Goal: Check status

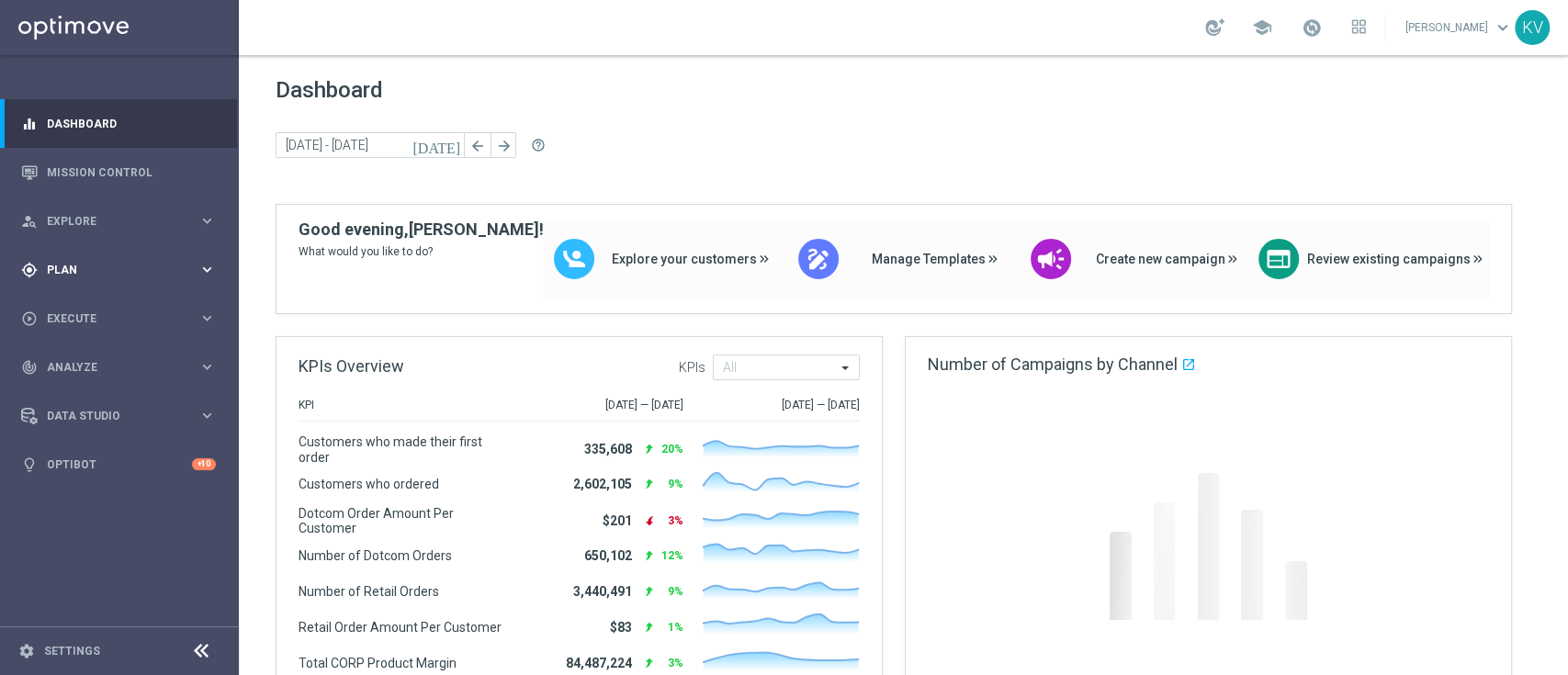
click at [110, 273] on span "Plan" at bounding box center [122, 269] width 151 height 11
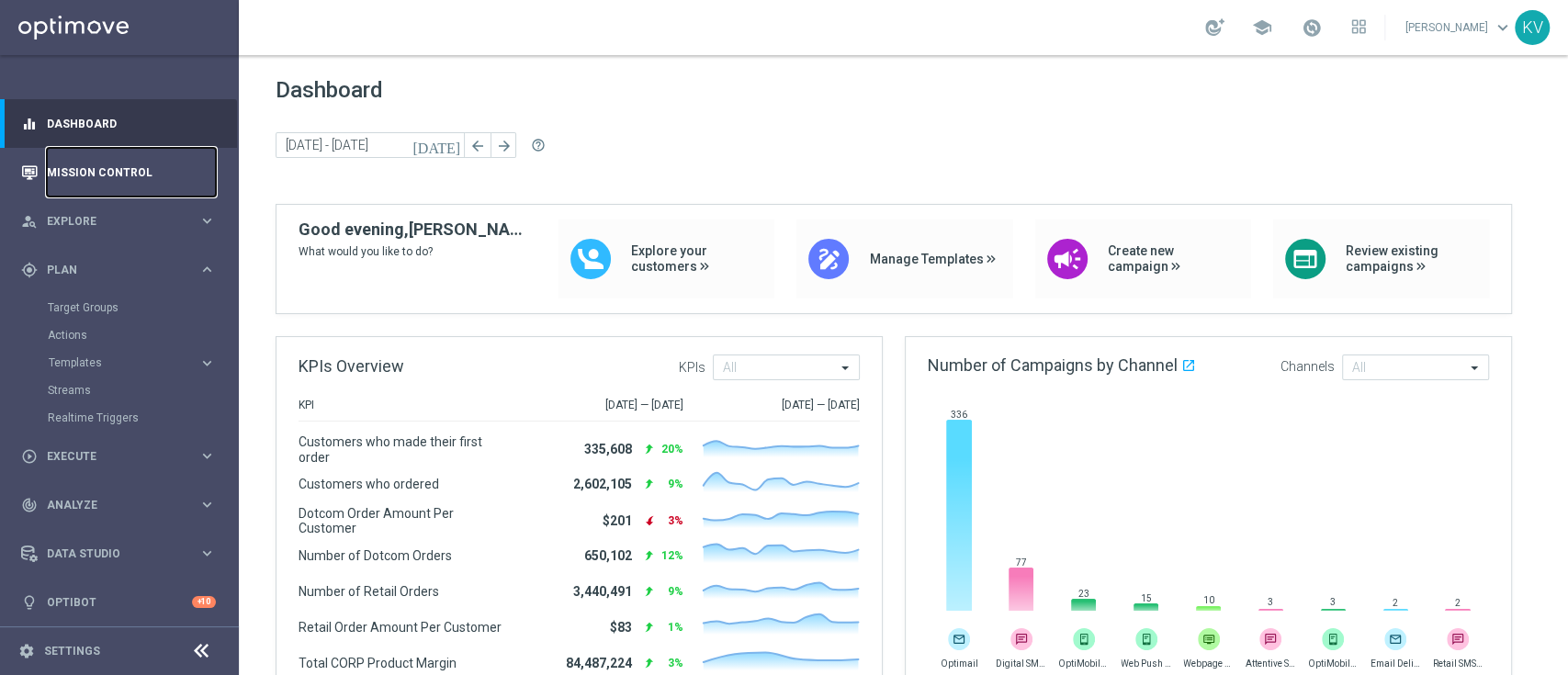
click at [111, 161] on link "Mission Control" at bounding box center [131, 172] width 169 height 49
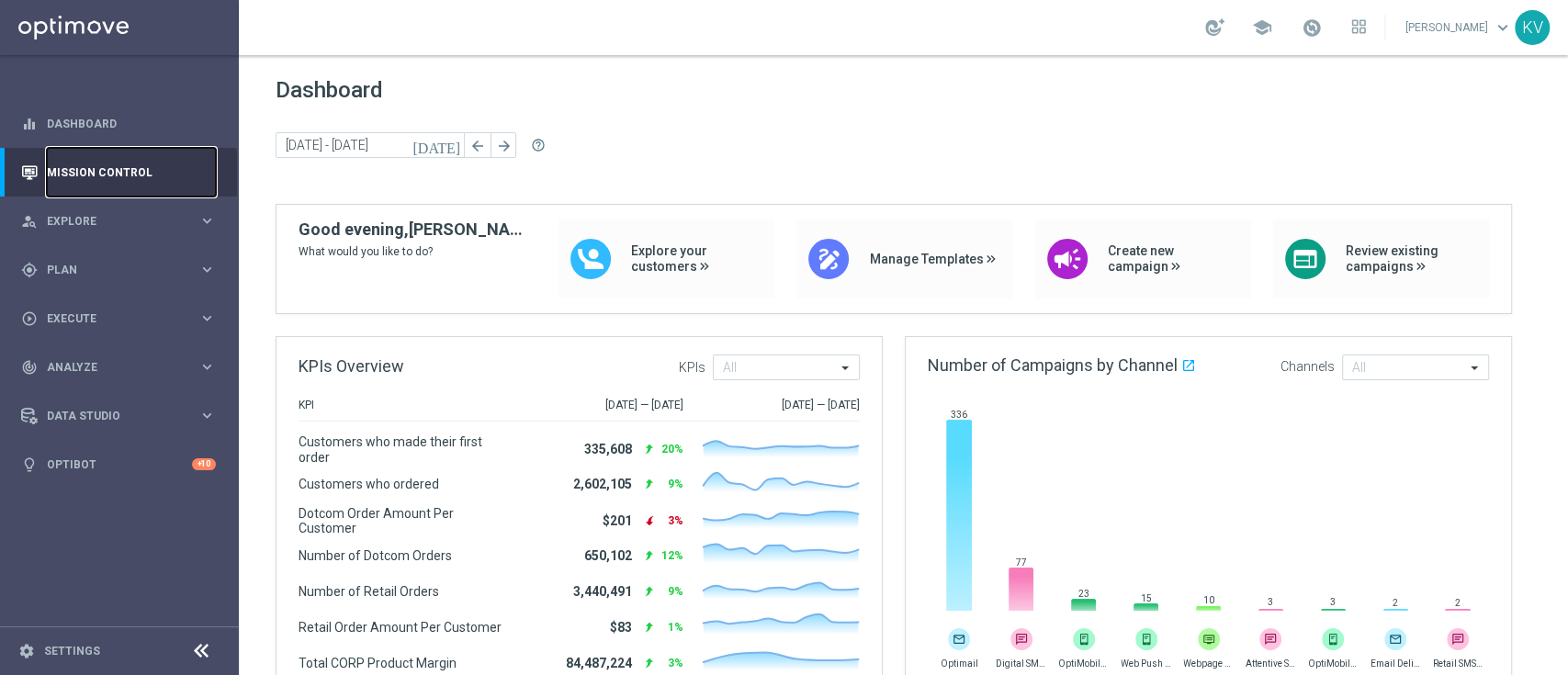
click at [108, 159] on link "Mission Control" at bounding box center [131, 172] width 169 height 49
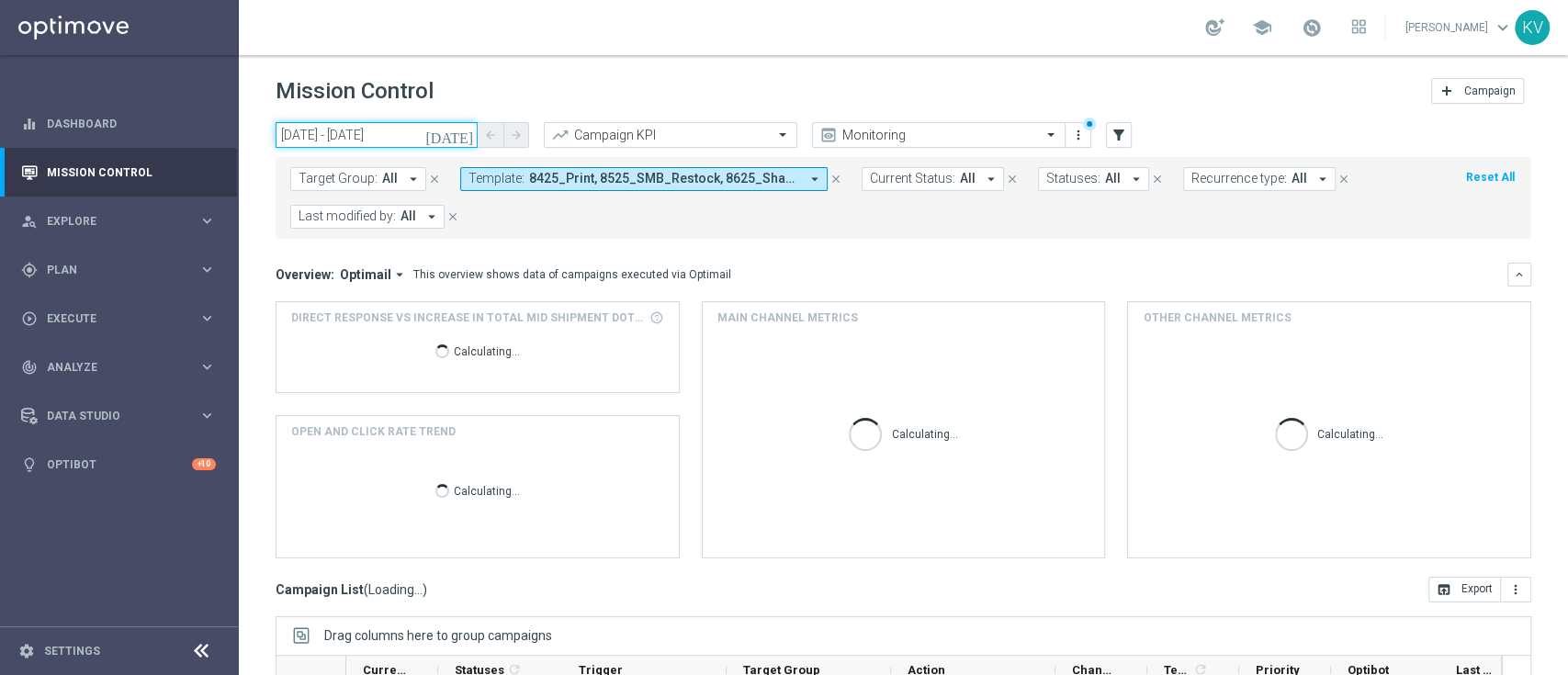
drag, startPoint x: 432, startPoint y: 130, endPoint x: 695, endPoint y: 87, distance: 266.5
click at [432, 130] on input "[DATE] - [DATE]" at bounding box center [377, 135] width 202 height 25
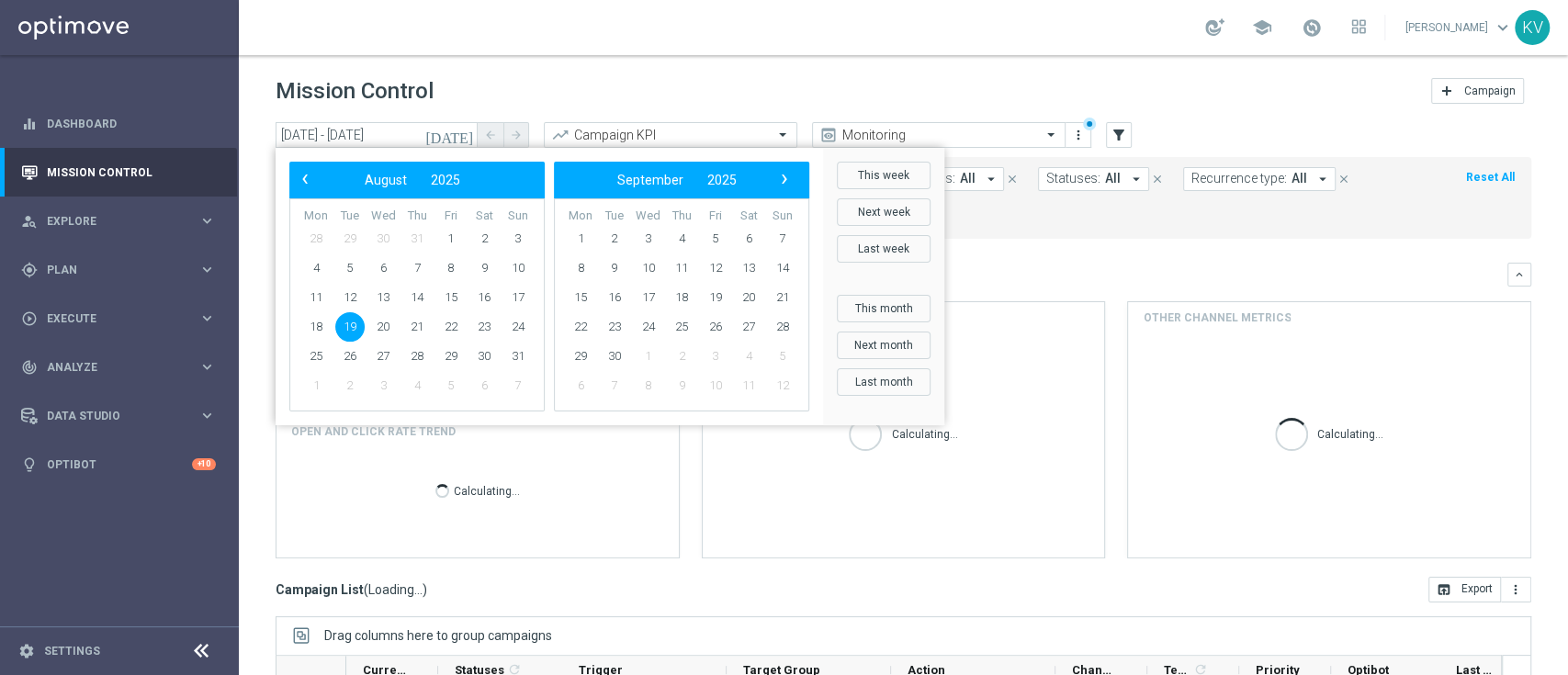
click at [696, 86] on div "Mission Control add Campaign" at bounding box center [903, 91] width 1255 height 36
click at [959, 236] on div "Target Group: All arrow_drop_down close Template: 8425_Print, 8525_SMB_Restock,…" at bounding box center [903, 198] width 1255 height 82
click at [616, 180] on span "8425_Print, 8525_SMB_Restock, 8625_Sharpie_Freebie, 8725_PromoCard, 8825_Verizo…" at bounding box center [664, 179] width 270 height 16
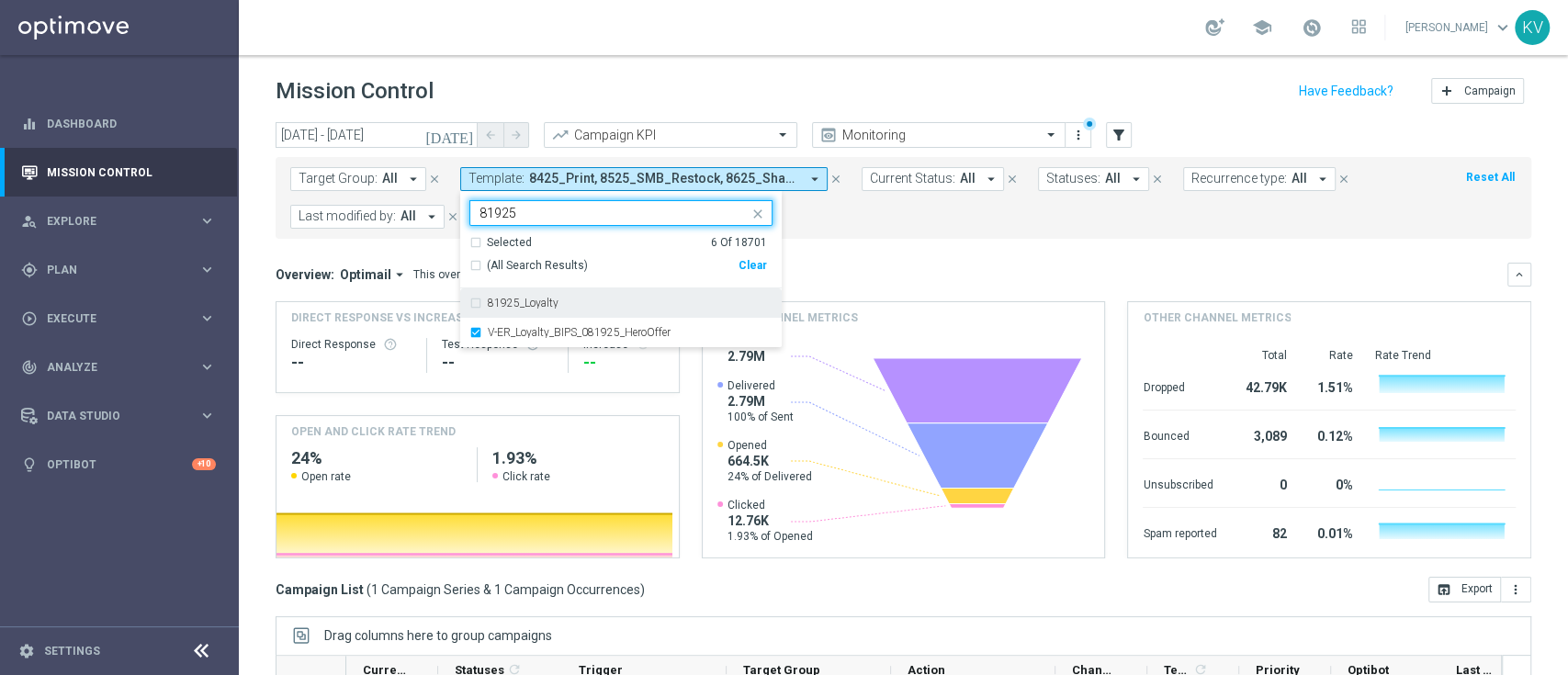
type input "81925"
click at [908, 242] on mini-dashboard "Overview: Optimail arrow_drop_down This overview shows data of campaigns execut…" at bounding box center [903, 408] width 1255 height 338
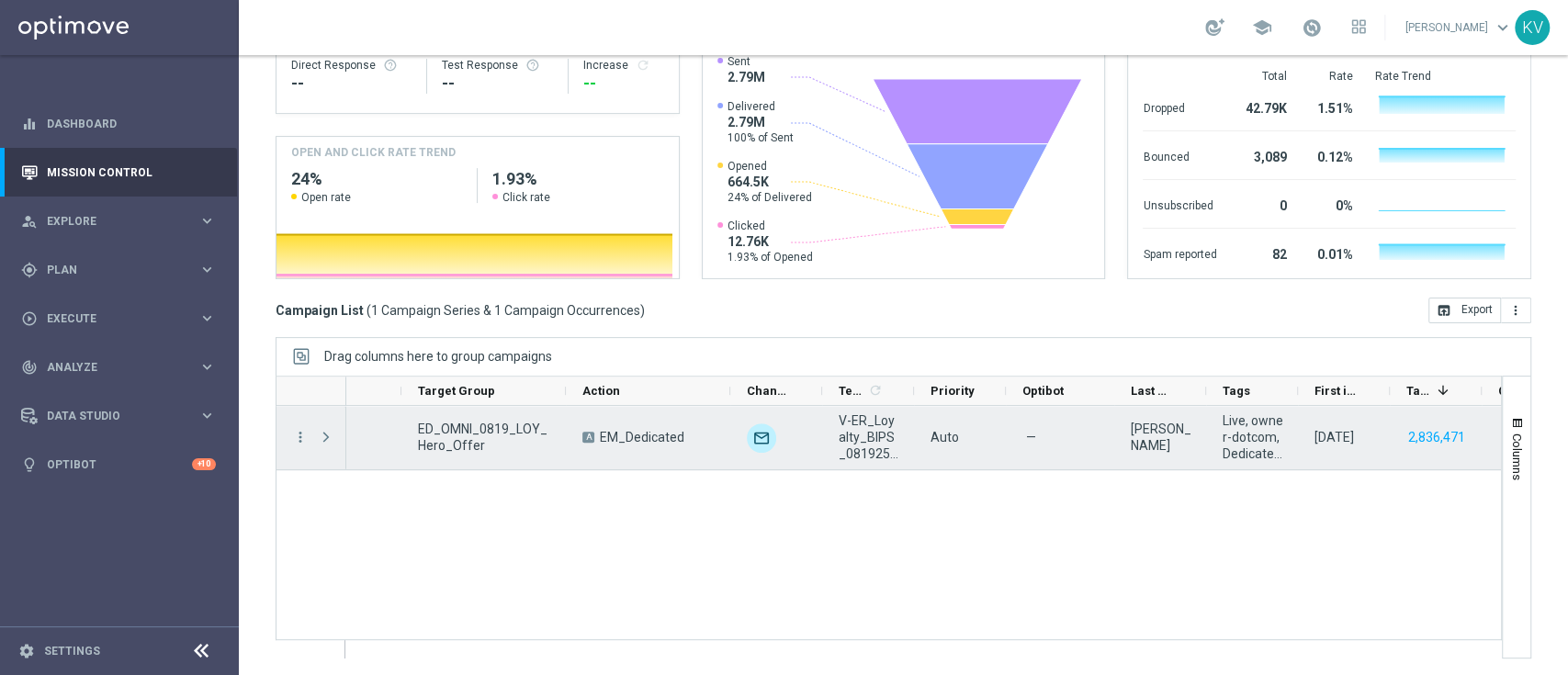
scroll to position [0, 324]
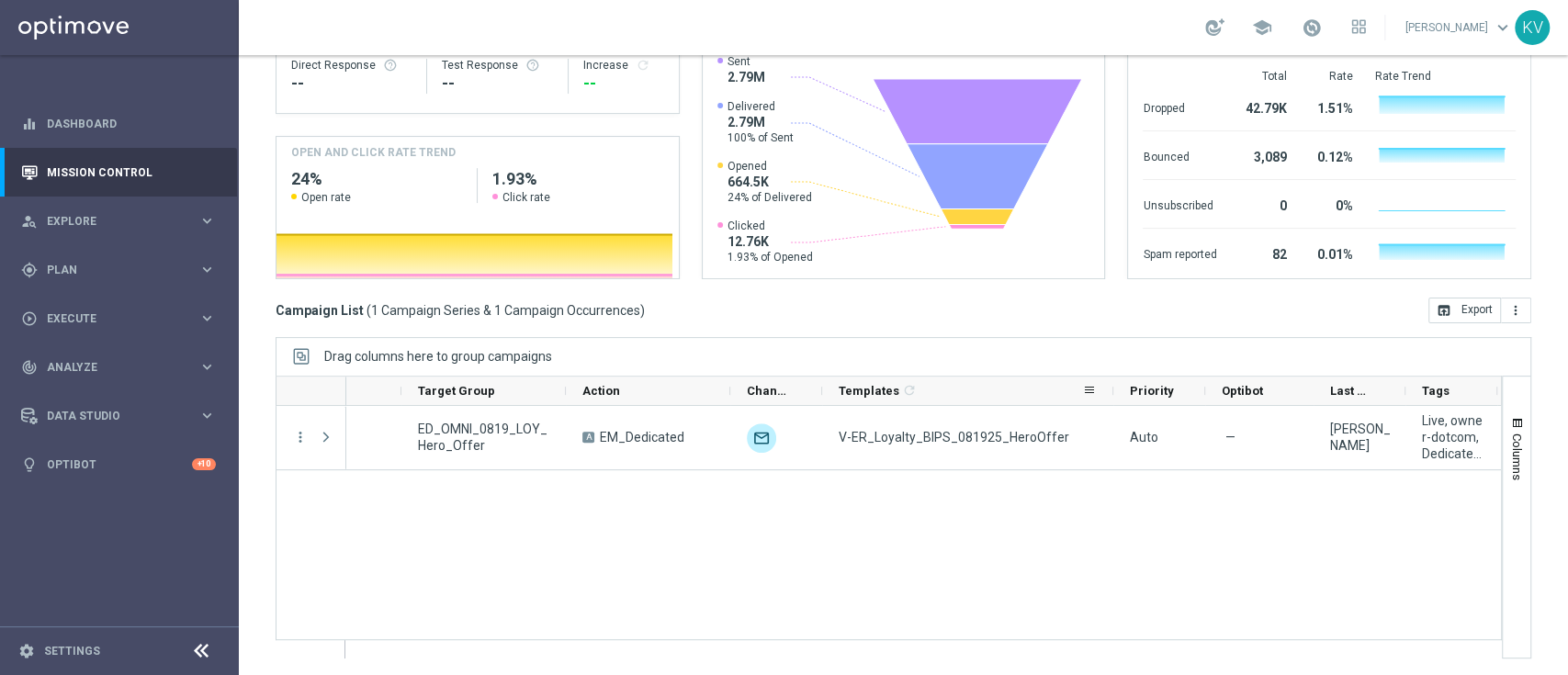
drag, startPoint x: 910, startPoint y: 385, endPoint x: 1111, endPoint y: 398, distance: 201.4
click at [1111, 398] on div at bounding box center [1114, 390] width 8 height 28
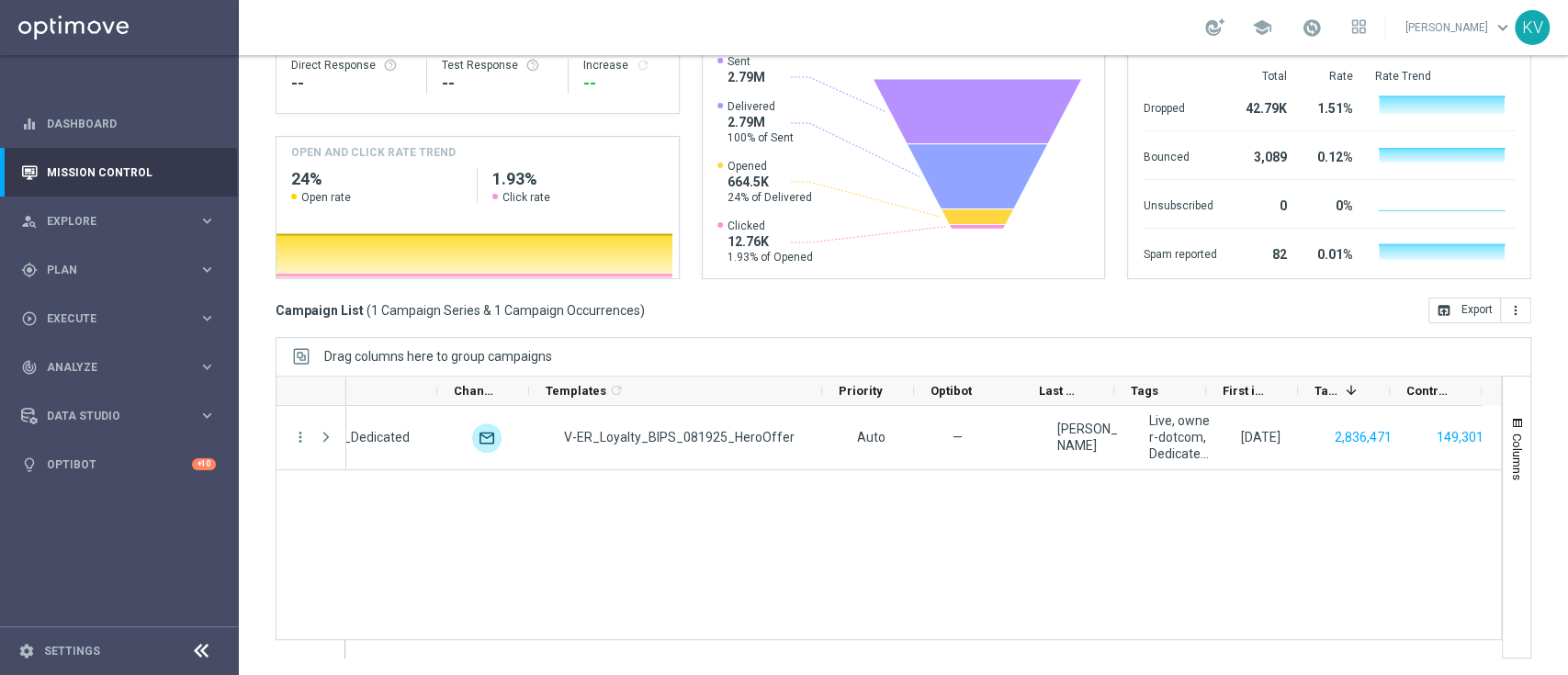
scroll to position [0, 0]
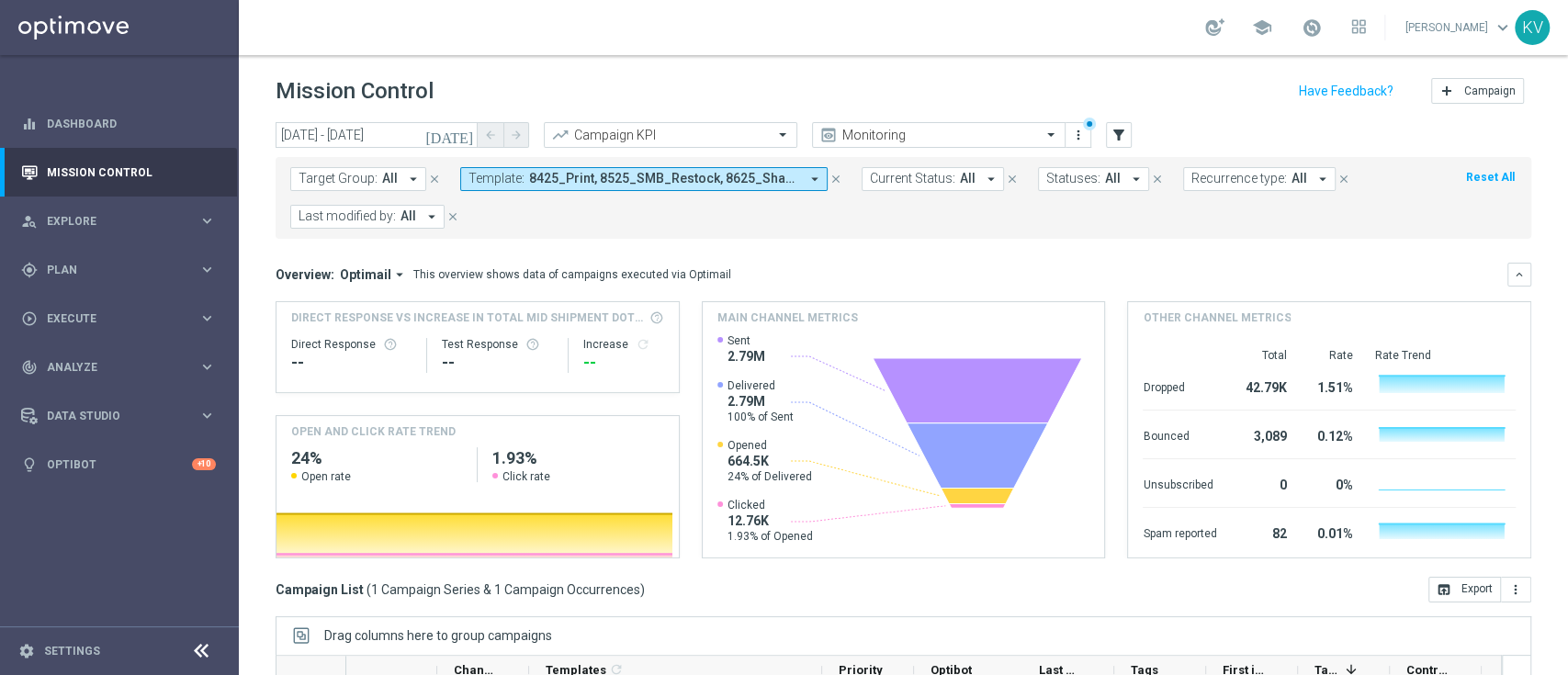
click at [665, 173] on span "8425_Print, 8525_SMB_Restock, 8625_Sharpie_Freebie, 8725_PromoCard, 8825_Verizo…" at bounding box center [664, 179] width 270 height 16
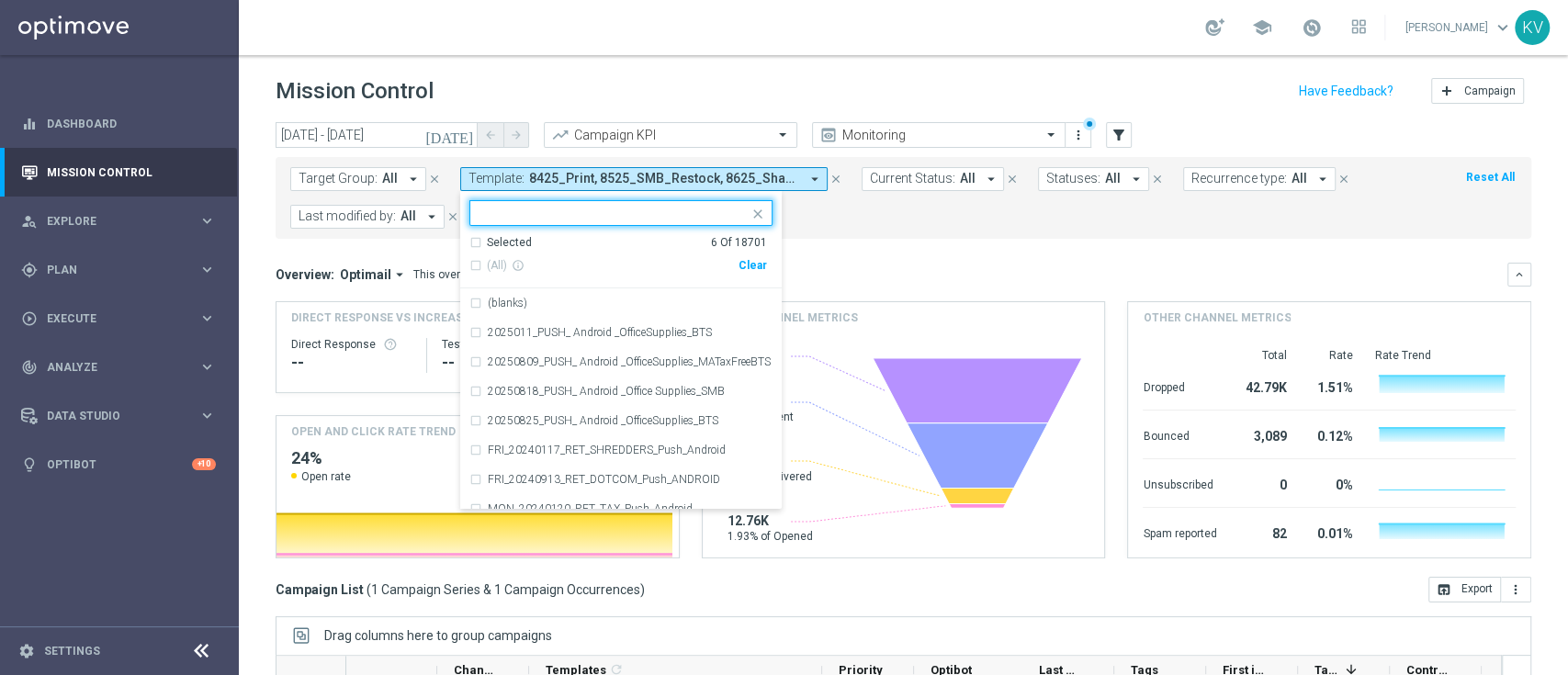
click at [0, 0] on div "Clear" at bounding box center [0, 0] width 0 height 0
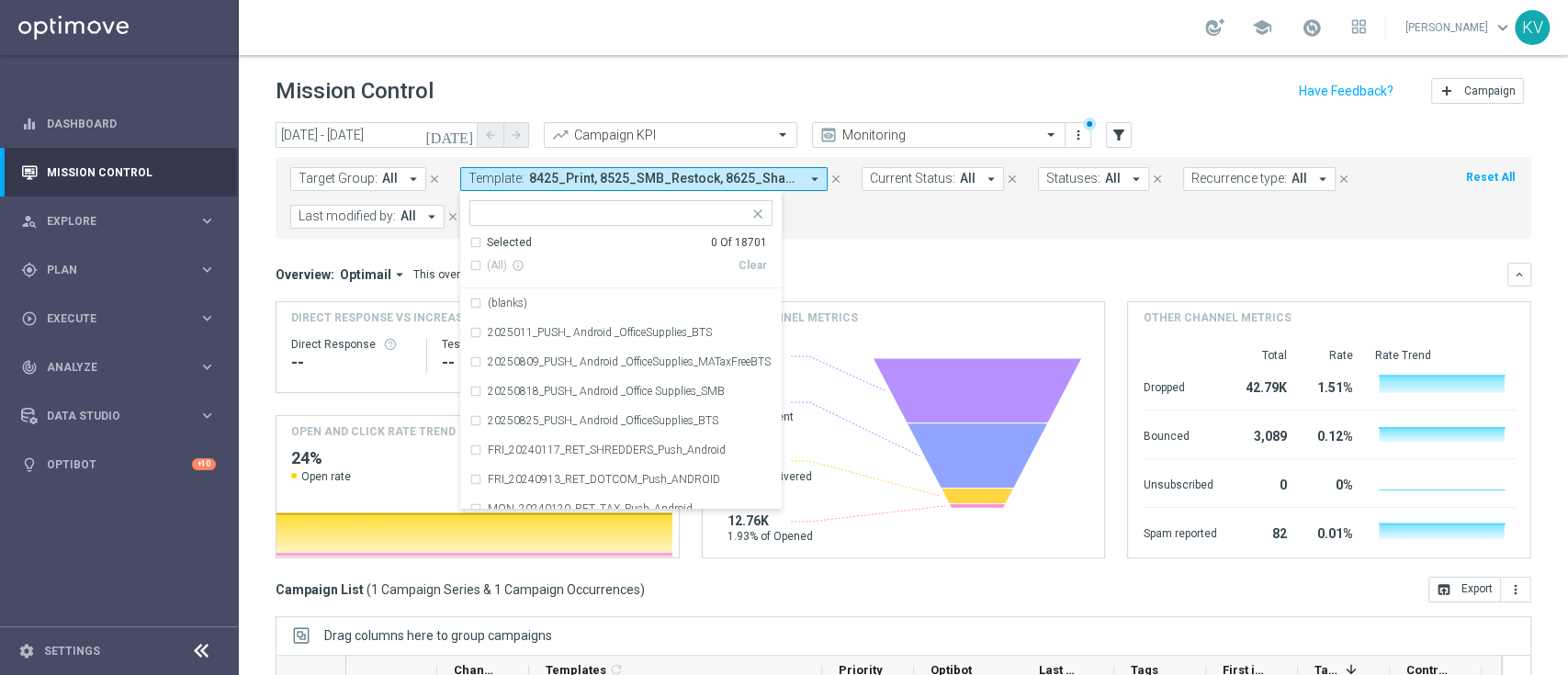
click at [859, 242] on mini-dashboard "Overview: Optimail arrow_drop_down This overview shows data of campaigns execut…" at bounding box center [903, 408] width 1255 height 338
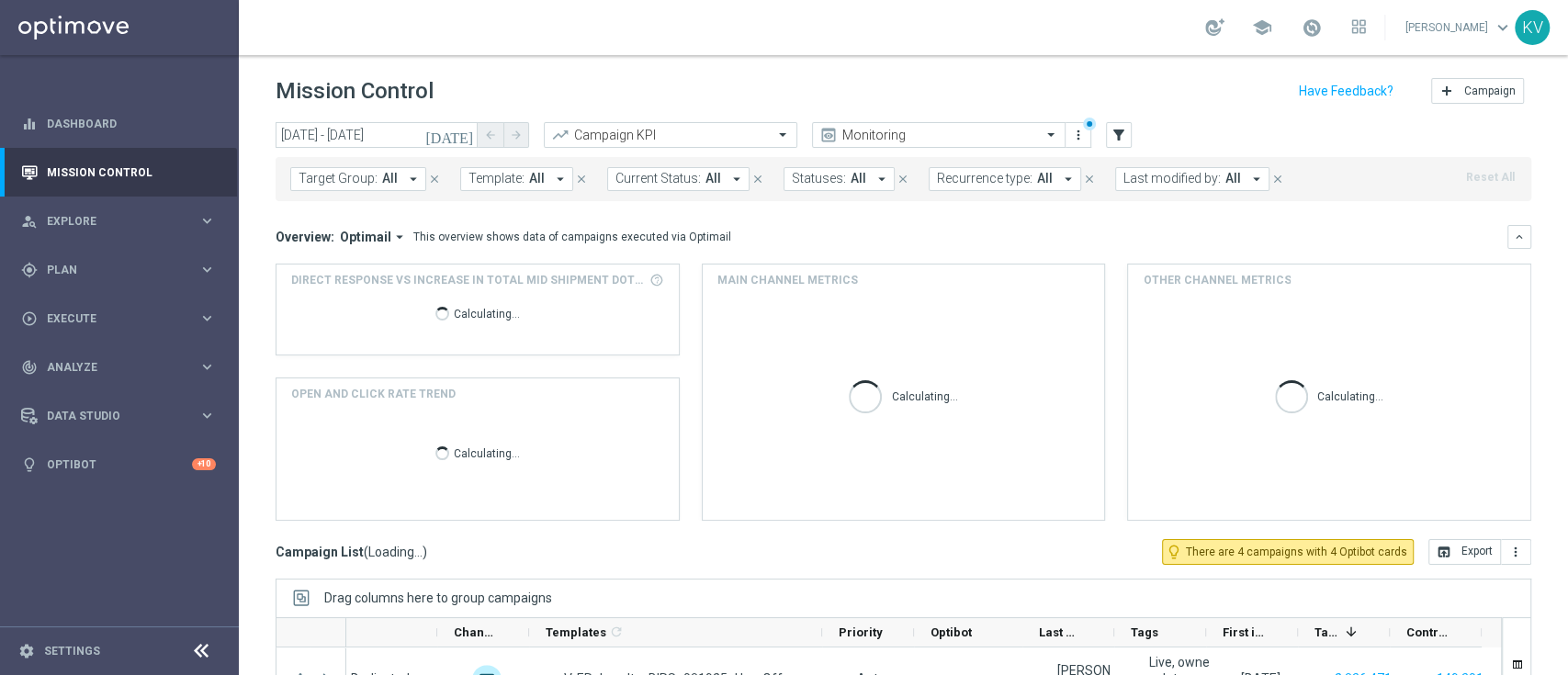
click at [632, 182] on span "Current Status:" at bounding box center [658, 179] width 85 height 16
click at [519, 179] on span "Template:" at bounding box center [496, 179] width 56 height 16
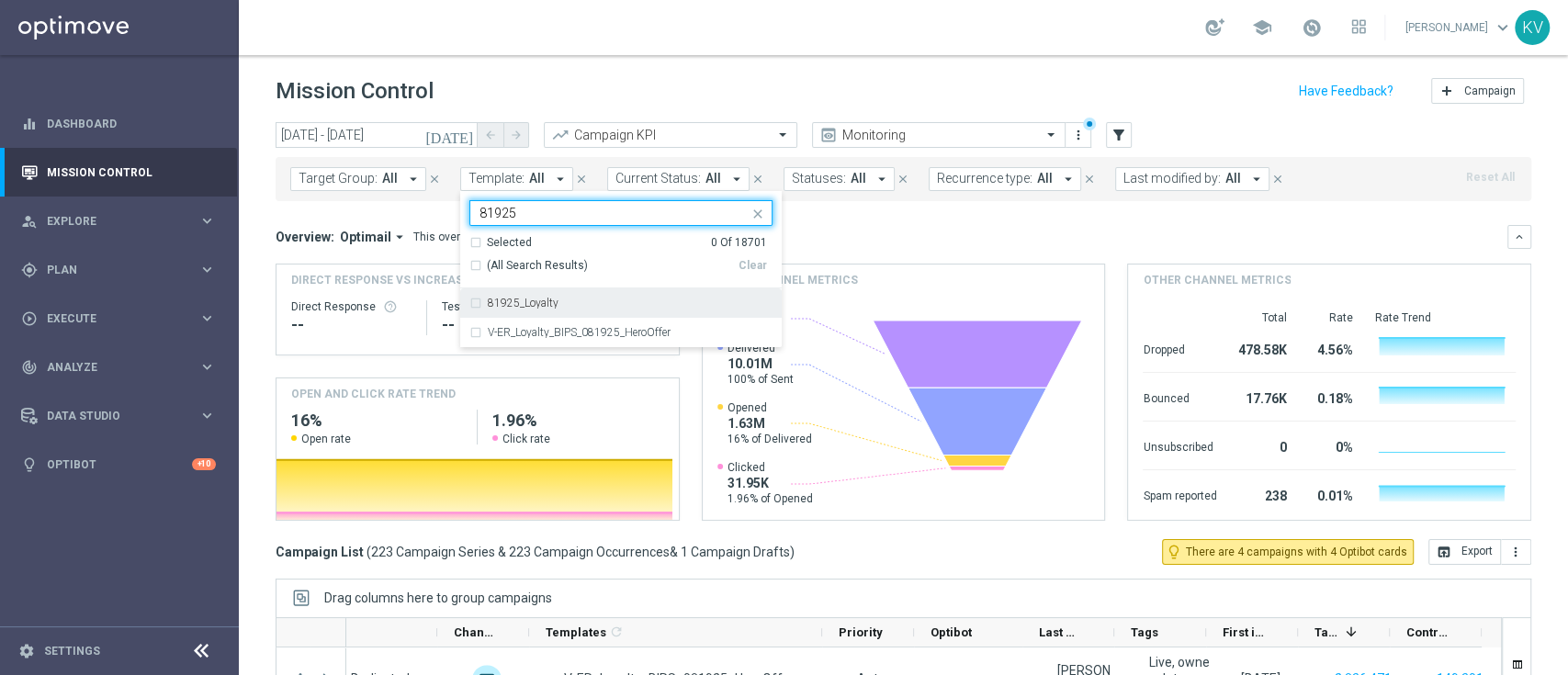
click at [586, 309] on div "81925_Loyalty" at bounding box center [620, 303] width 303 height 29
type input "81925"
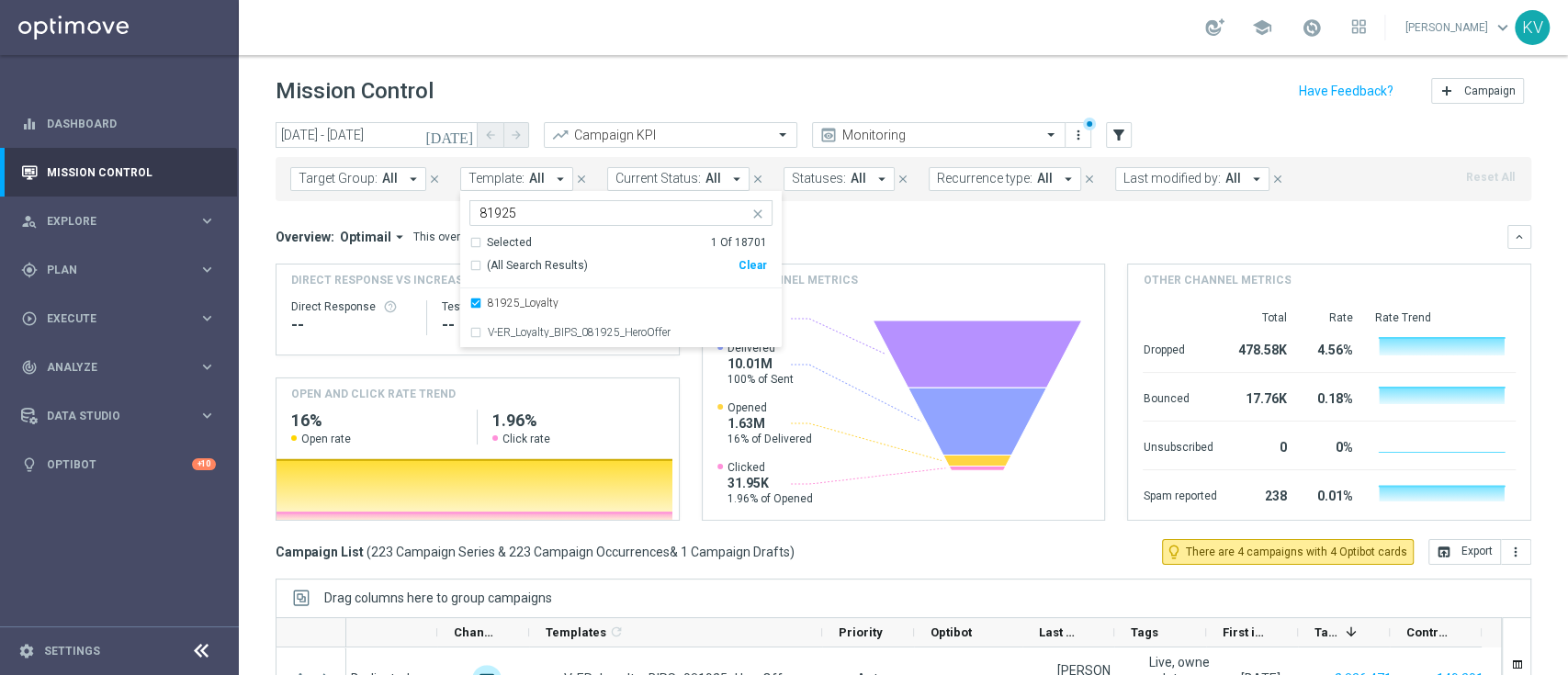
click at [975, 209] on mini-dashboard "Overview: Optimail arrow_drop_down This overview shows data of campaigns execut…" at bounding box center [903, 370] width 1255 height 338
